Goal: Find specific page/section: Find specific page/section

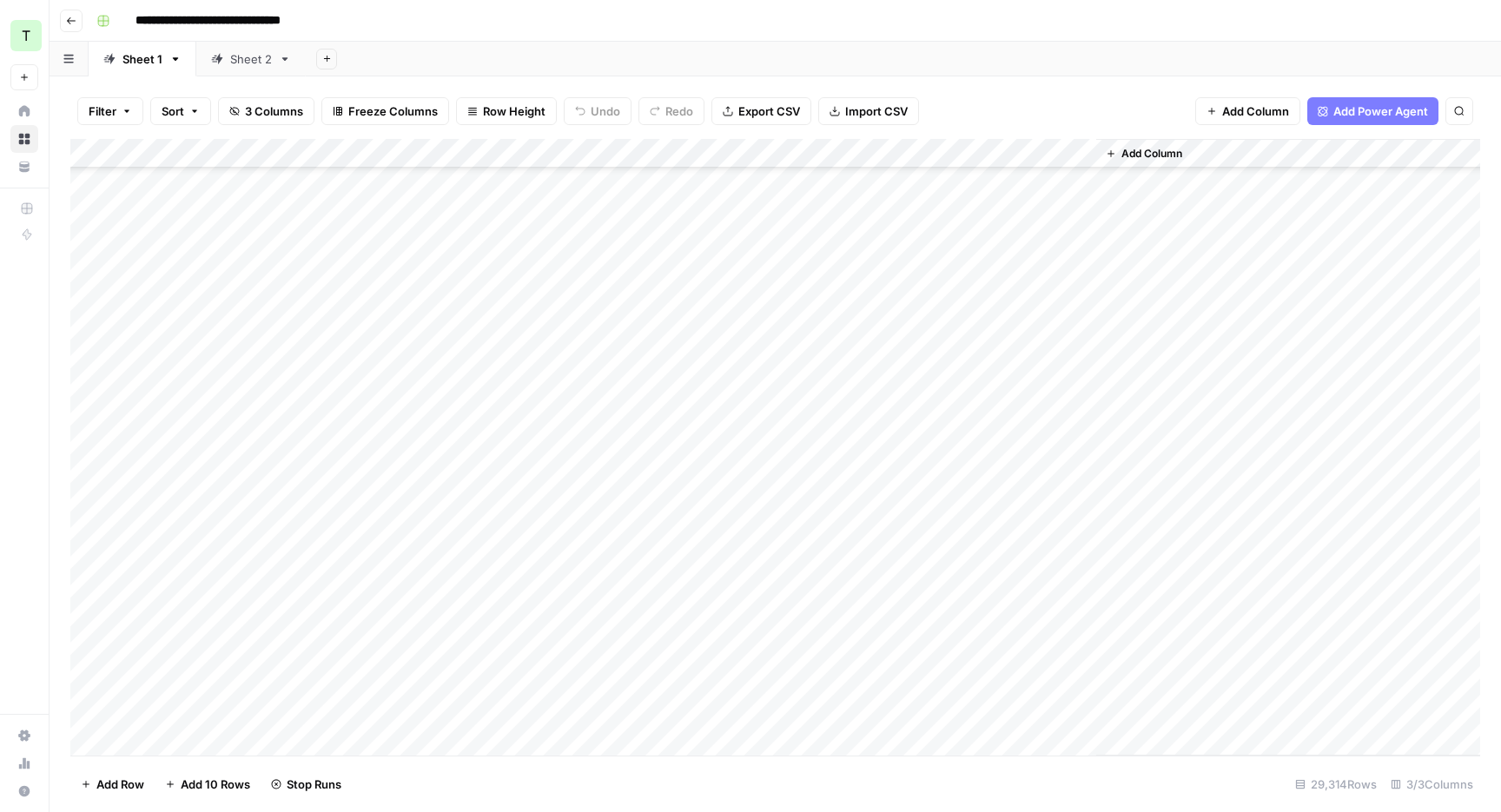
scroll to position [549298, 0]
